Goal: Task Accomplishment & Management: Manage account settings

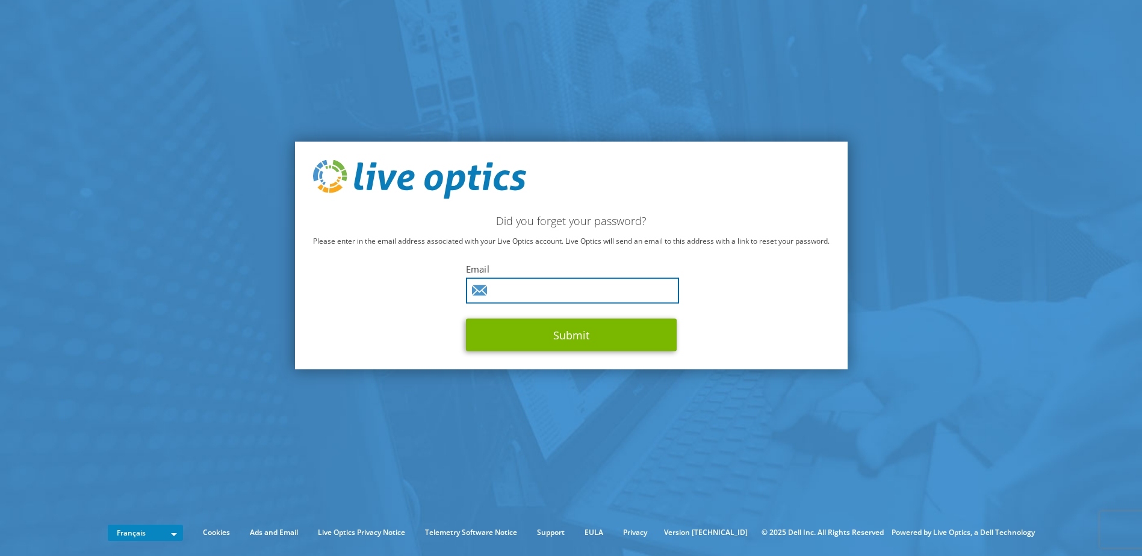
click at [552, 288] on input "text" at bounding box center [572, 291] width 213 height 26
type input "[PERSON_NAME][EMAIL_ADDRESS][DOMAIN_NAME]"
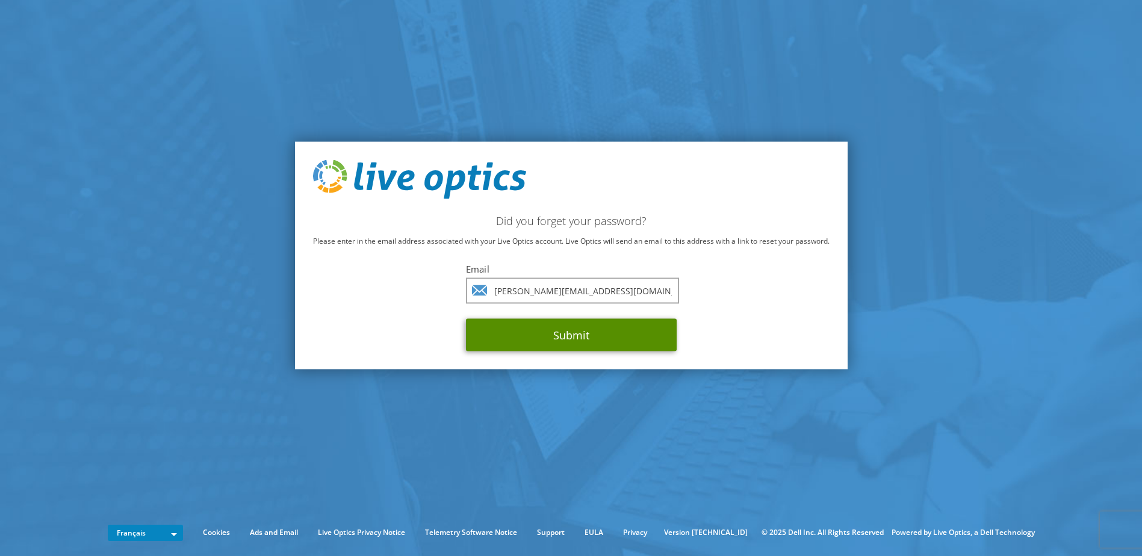
click at [572, 337] on button "Submit" at bounding box center [571, 335] width 211 height 33
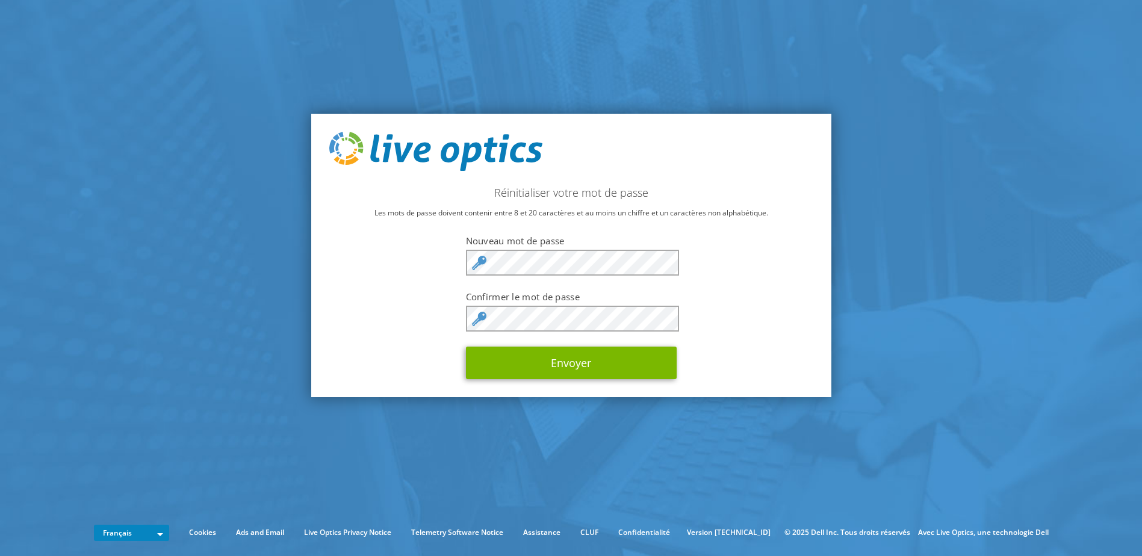
click at [336, 312] on div "Réinitialiser votre mot de passe Les mots de passe doivent contenir entre 8 et …" at bounding box center [571, 256] width 520 height 284
click at [466, 347] on button "Envoyer" at bounding box center [571, 363] width 211 height 33
